Goal: Navigation & Orientation: Find specific page/section

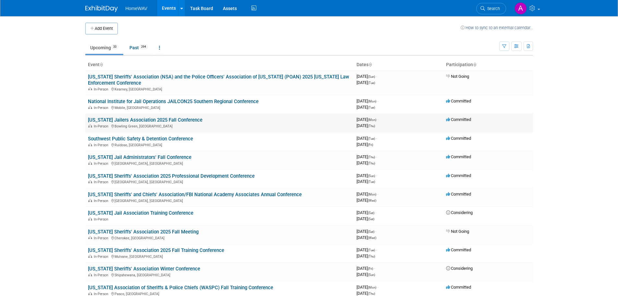
click at [177, 118] on link "[US_STATE] Jailers Association 2025 Fall Conference" at bounding box center [145, 120] width 115 height 6
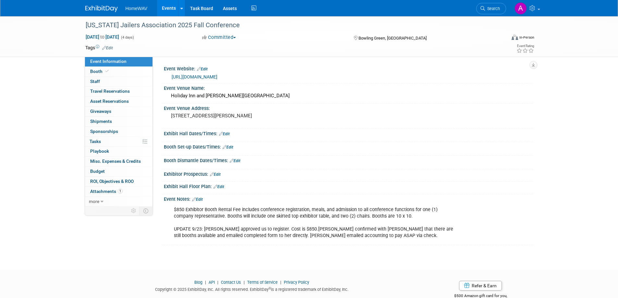
click at [283, 265] on body "HomeWAV Events Add Event Bulk Upload Events Shareable Event Boards Recently Vie…" at bounding box center [309, 149] width 618 height 298
click at [217, 242] on div "$850 Exhibitor Booth Rental Fee includes conference registration, meals, and ad…" at bounding box center [315, 223] width 292 height 39
click at [168, 6] on link "Events" at bounding box center [169, 8] width 24 height 16
